Goal: Transaction & Acquisition: Obtain resource

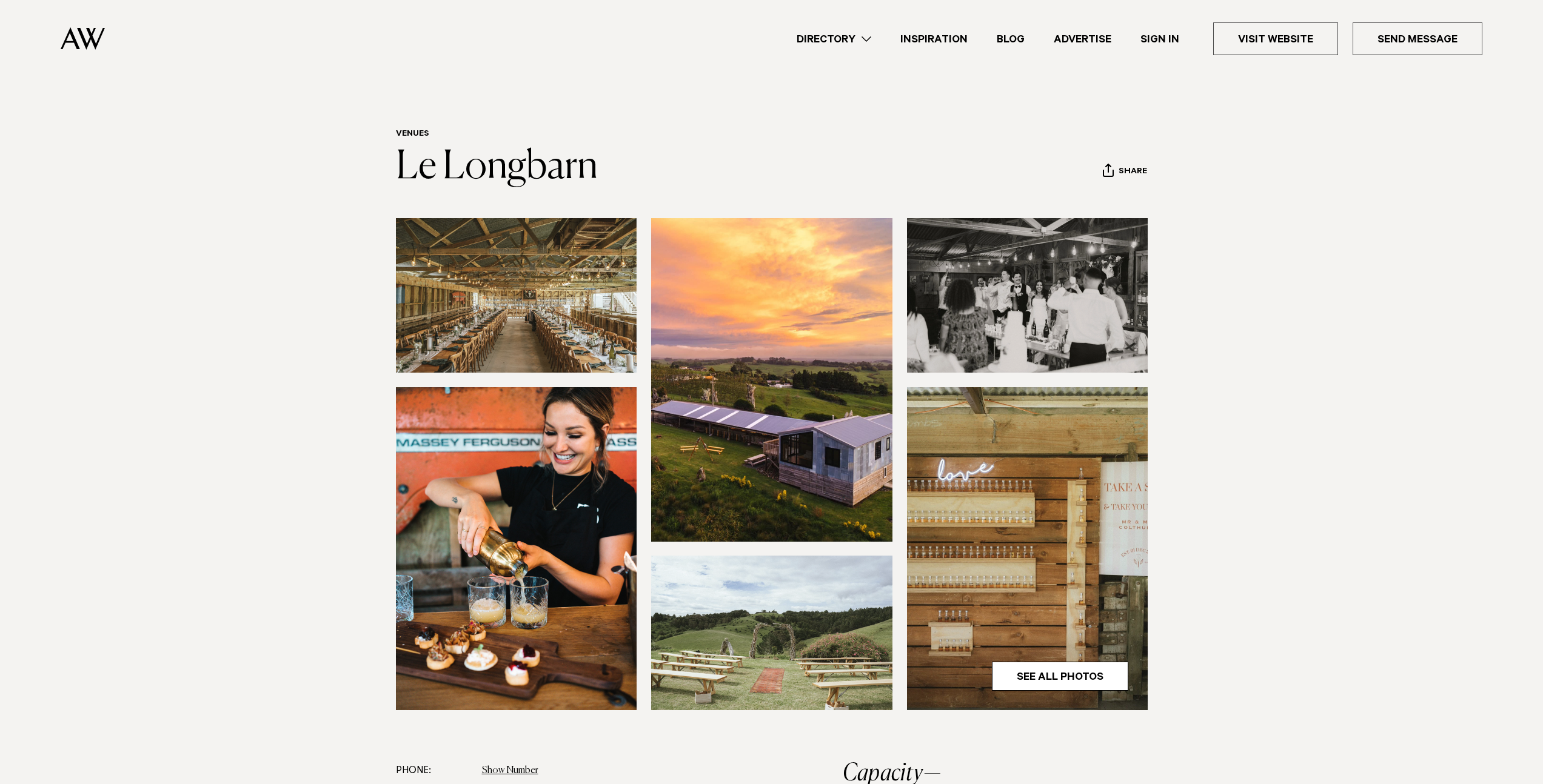
scroll to position [50, 0]
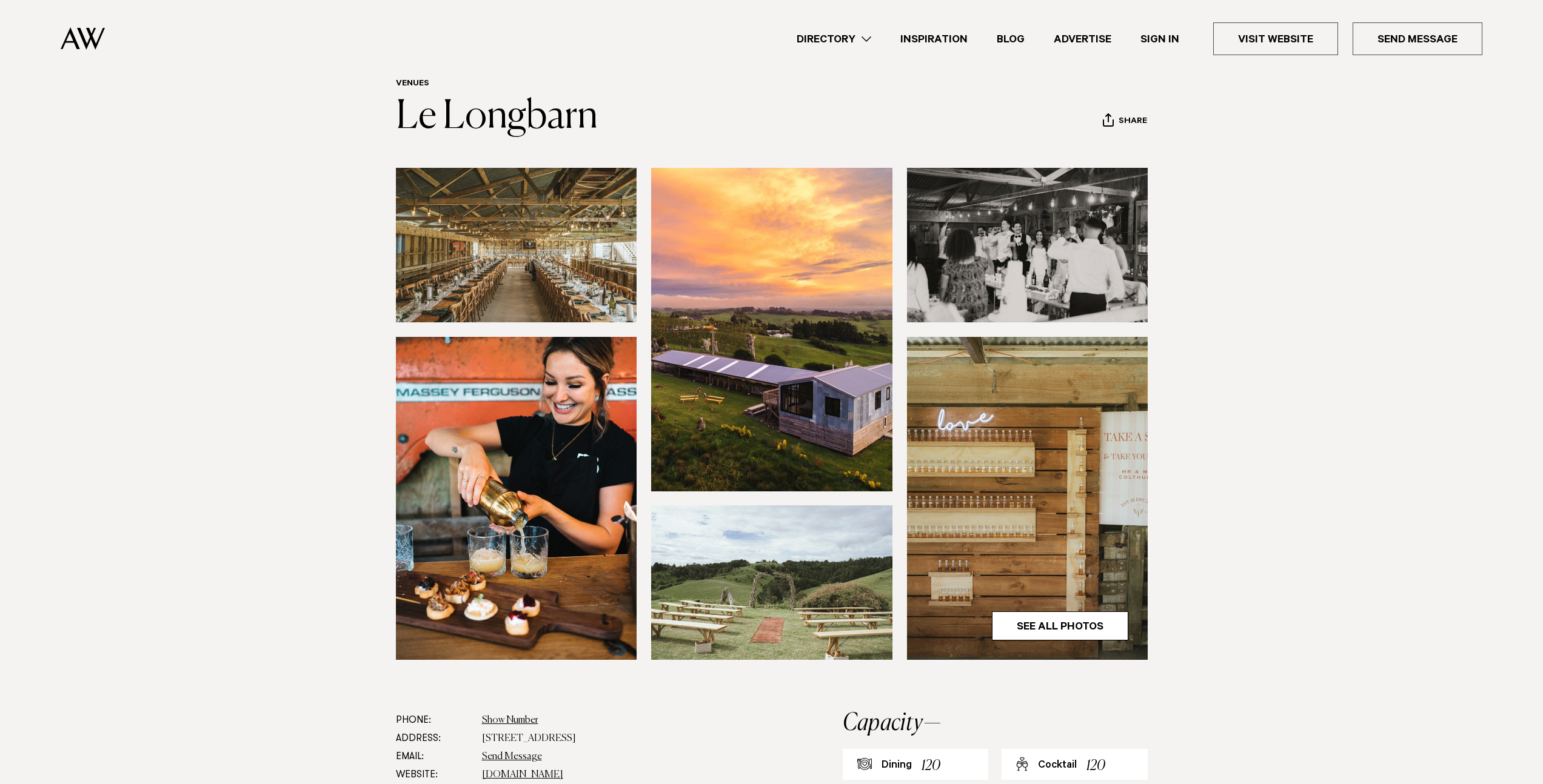
click at [1351, 468] on section at bounding box center [771, 440] width 1543 height 544
click at [838, 35] on link "Directory" at bounding box center [834, 39] width 104 height 16
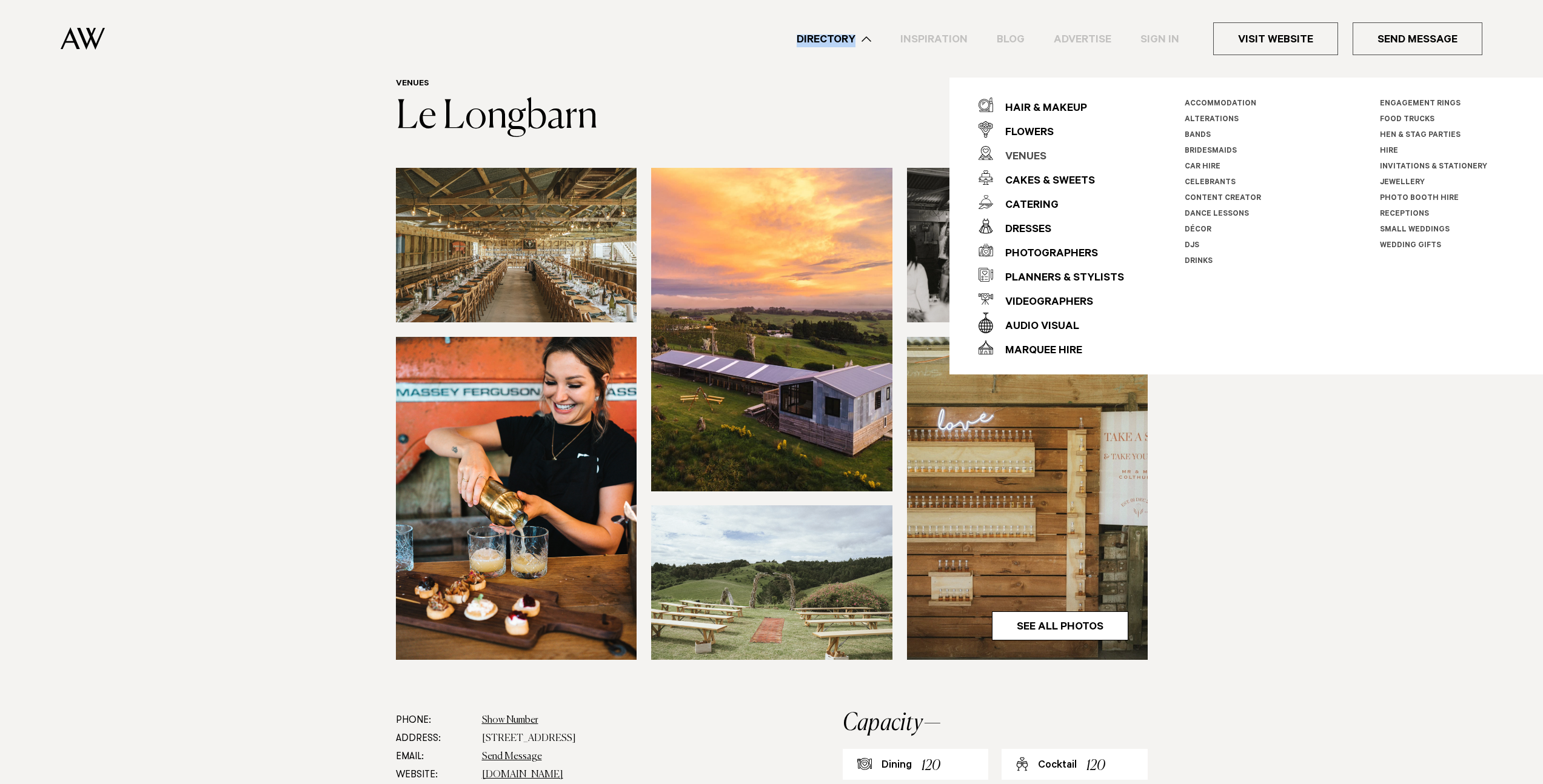
click at [1026, 153] on div "Venues" at bounding box center [1020, 158] width 54 height 24
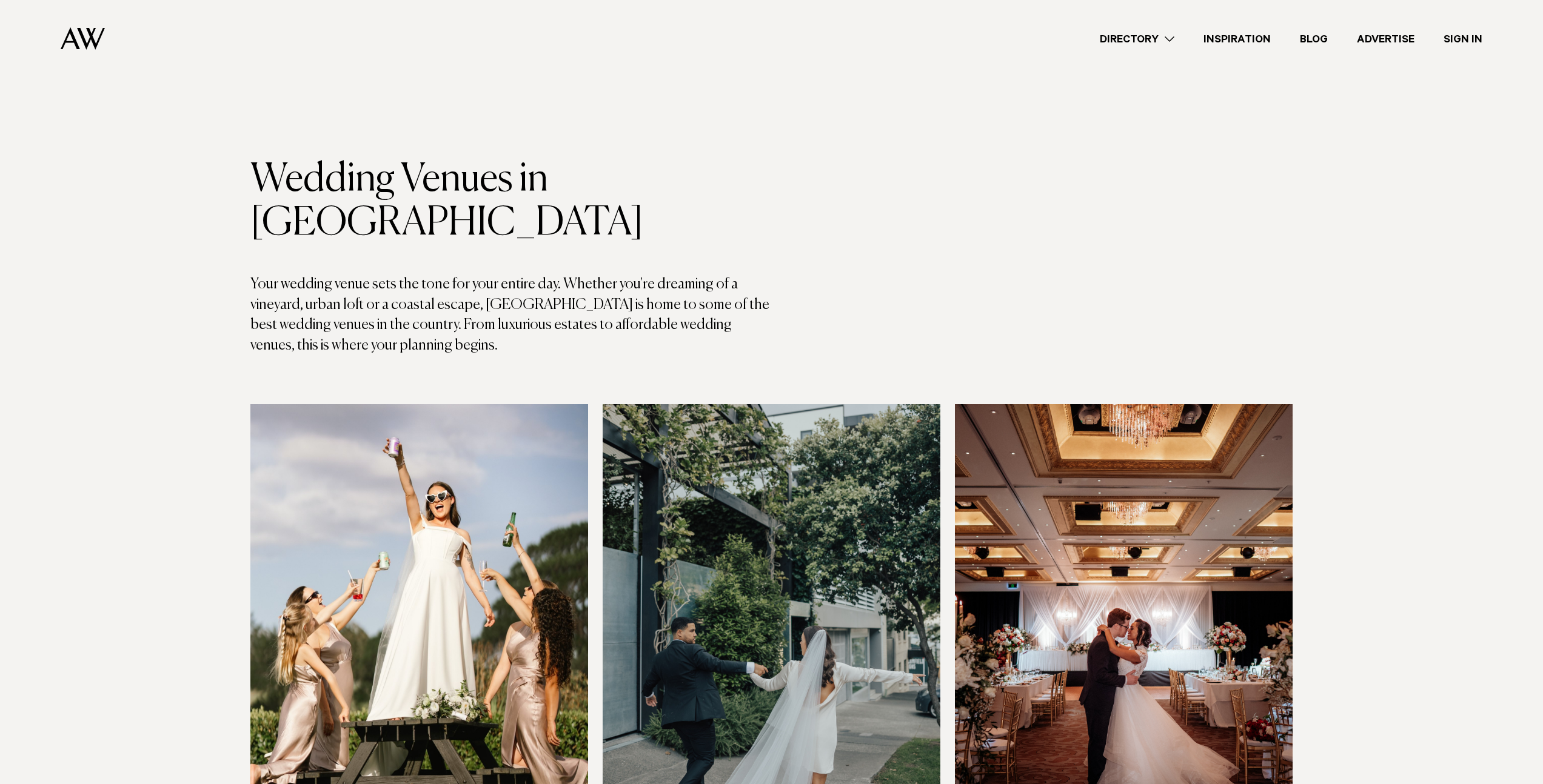
scroll to position [400, 0]
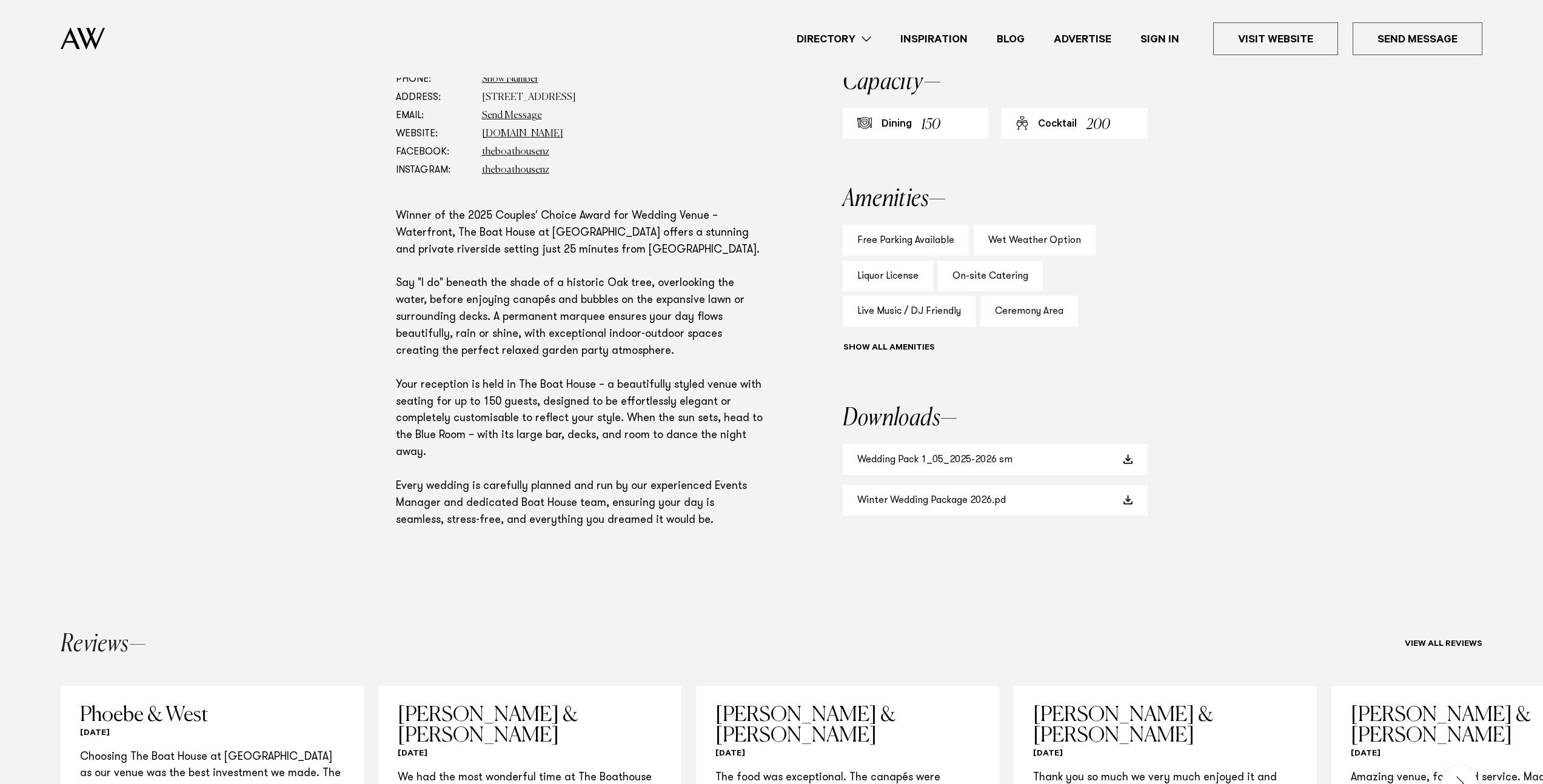
scroll to position [833, 0]
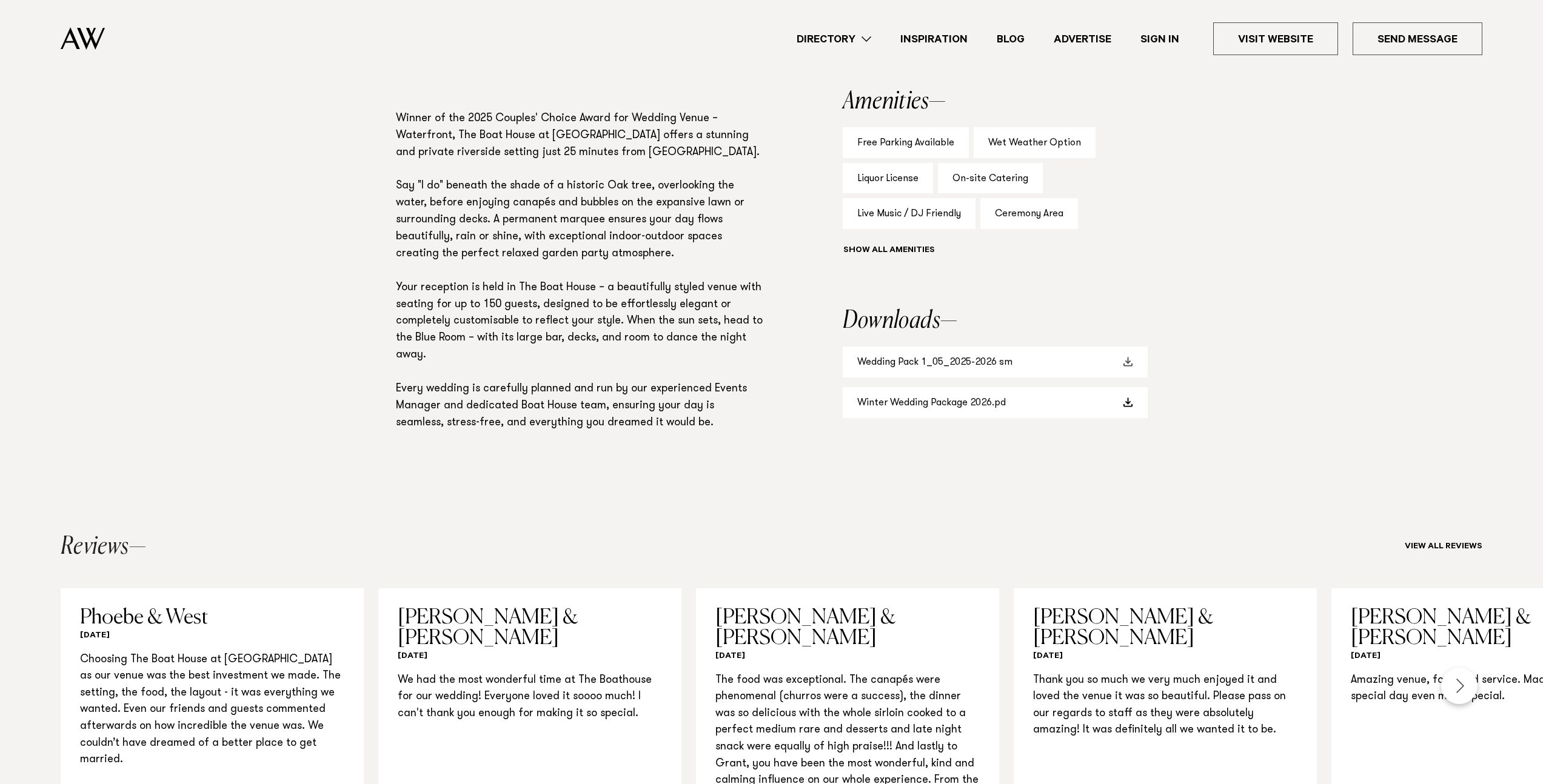
click at [988, 368] on link "Wedding Pack 1_05_2025-2026 sm" at bounding box center [995, 361] width 305 height 31
click at [1251, 373] on section "Phone: Show Number 09 412 8902 Address: 68 Queen Street, Riverhead 0820 Email: …" at bounding box center [771, 228] width 1543 height 511
click at [972, 400] on link "Winter Wedding Package 2026.pd" at bounding box center [995, 403] width 305 height 31
click at [1420, 192] on section "Phone: Show Number 09 412 8902 Address: 68 Queen Street, Riverhead 0820 Email: …" at bounding box center [771, 228] width 1543 height 511
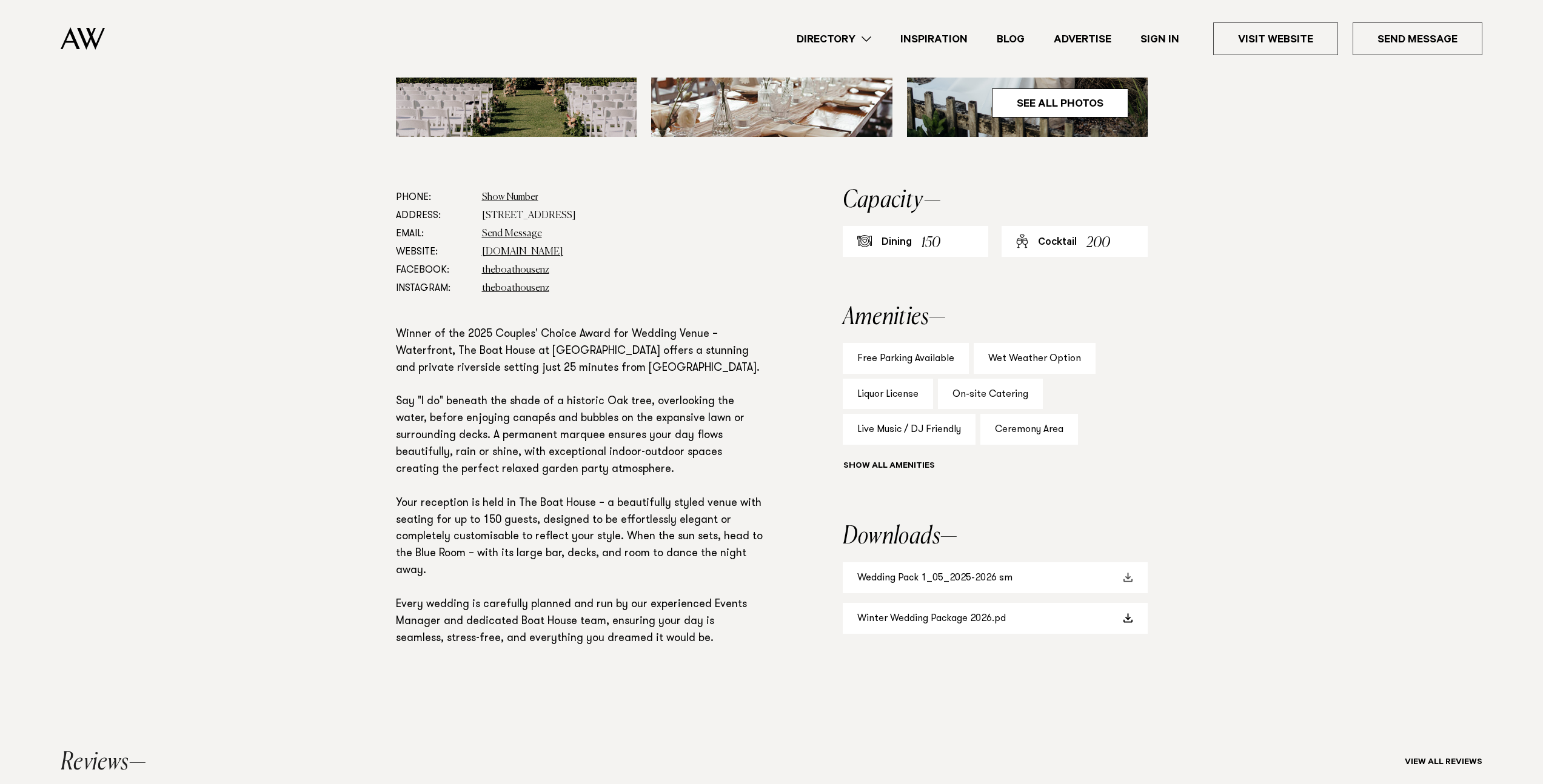
scroll to position [548, 0]
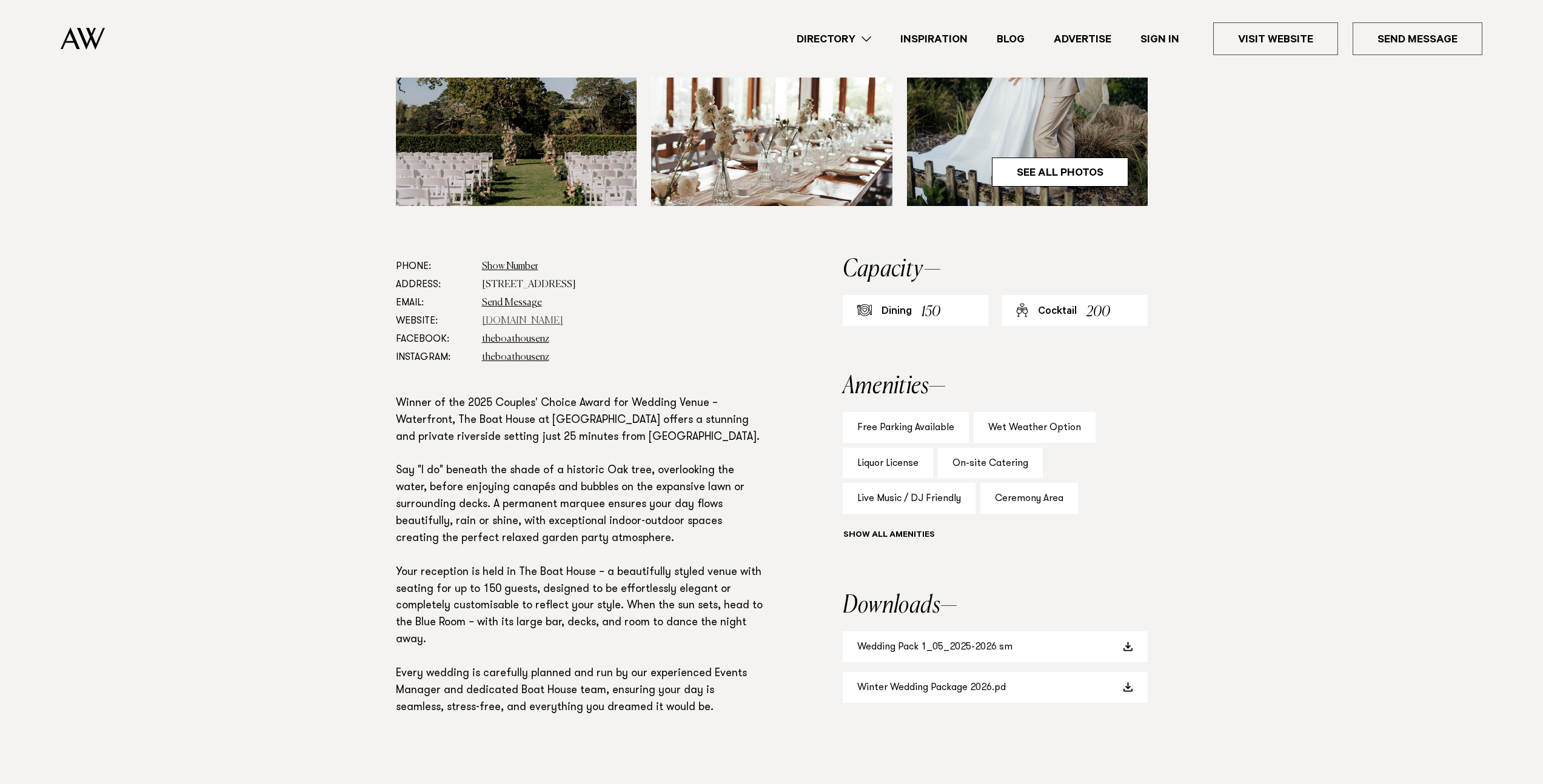
click at [522, 321] on link "www.theriverhead.co.nz" at bounding box center [522, 321] width 81 height 9
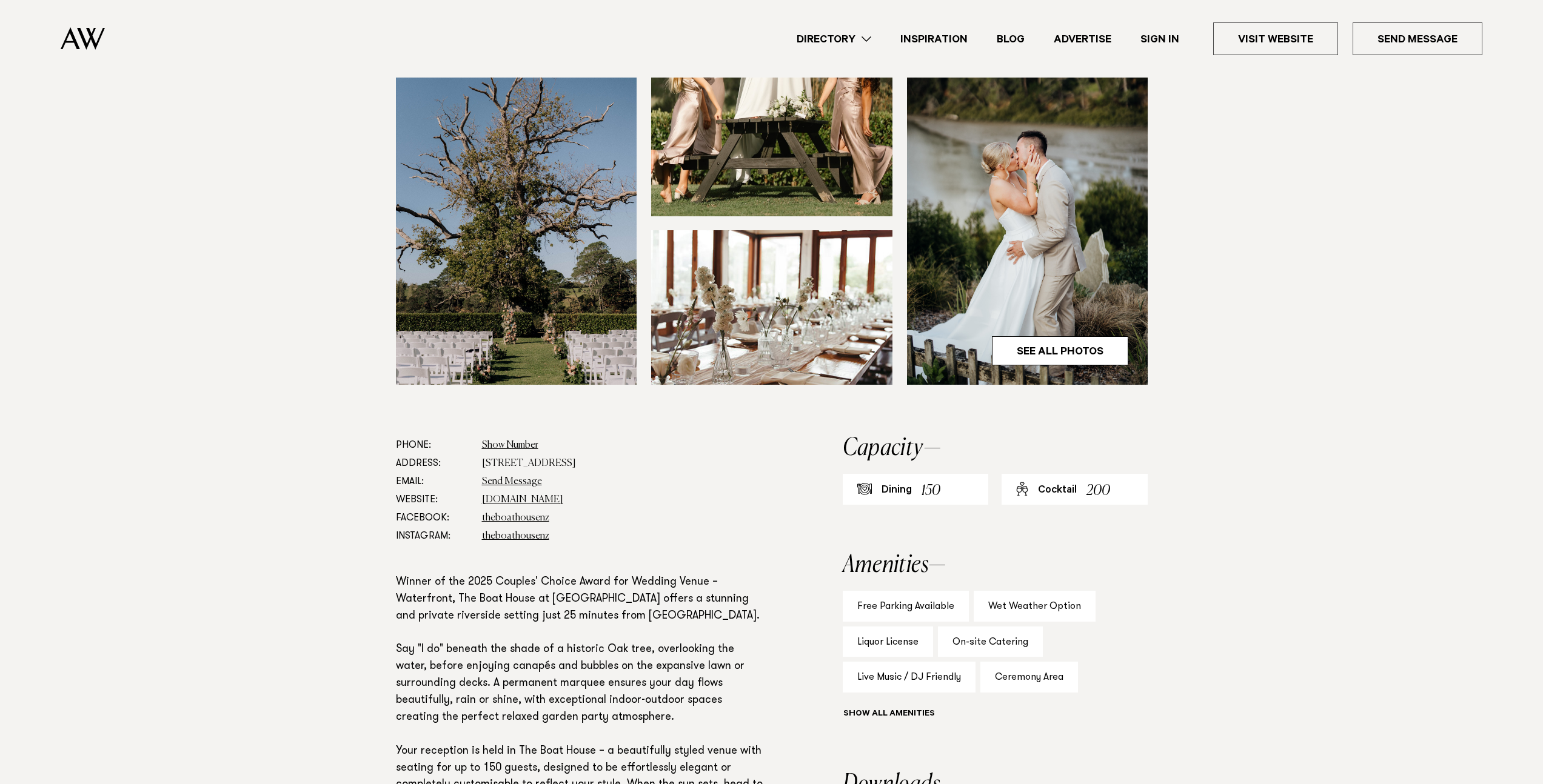
scroll to position [606, 0]
